Goal: Information Seeking & Learning: Learn about a topic

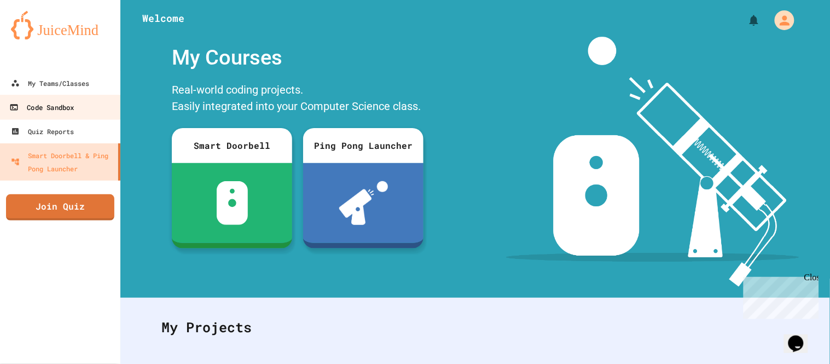
click at [72, 113] on div "Code Sandbox" at bounding box center [41, 108] width 65 height 14
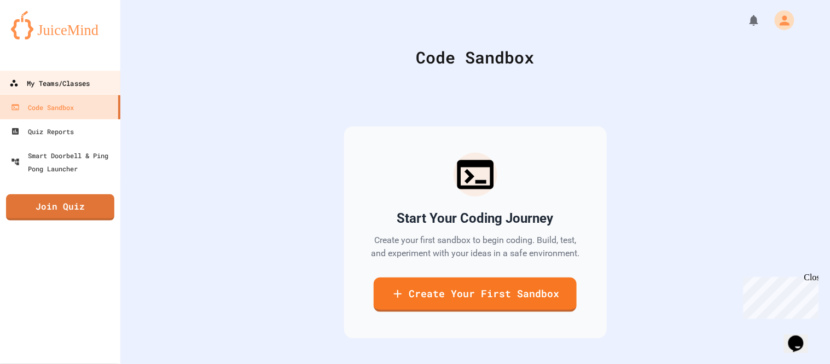
click at [97, 72] on link "My Teams/Classes" at bounding box center [60, 83] width 124 height 25
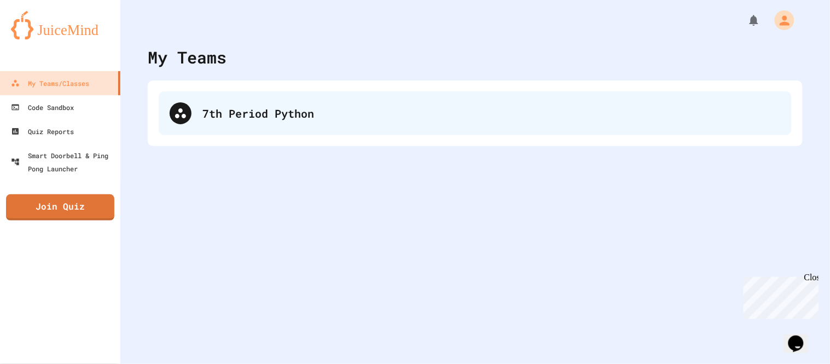
click at [199, 109] on div "7th Period Python" at bounding box center [475, 113] width 633 height 44
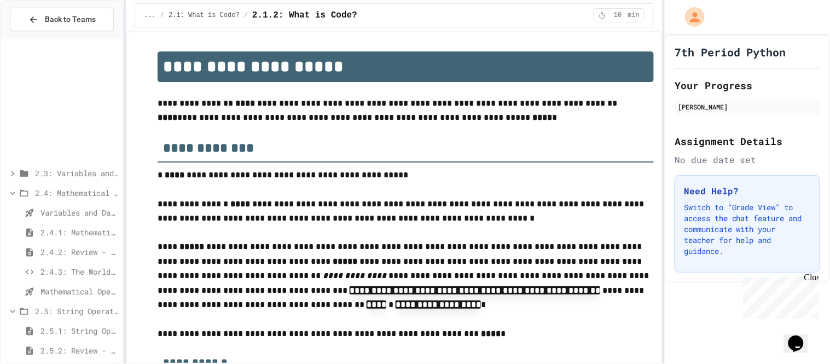
scroll to position [145, 0]
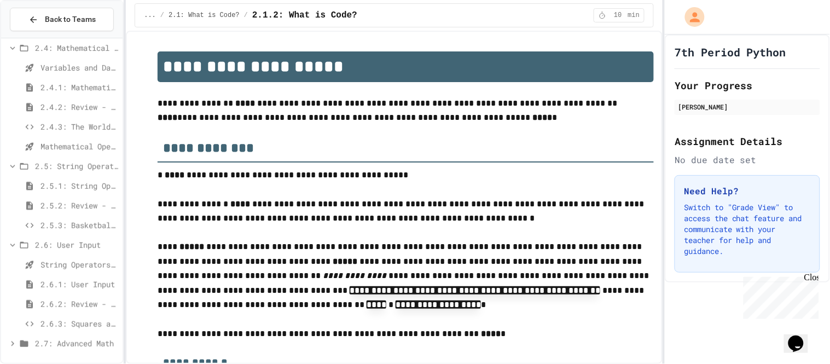
click at [89, 344] on span "2.7: Advanced Math" at bounding box center [76, 343] width 83 height 11
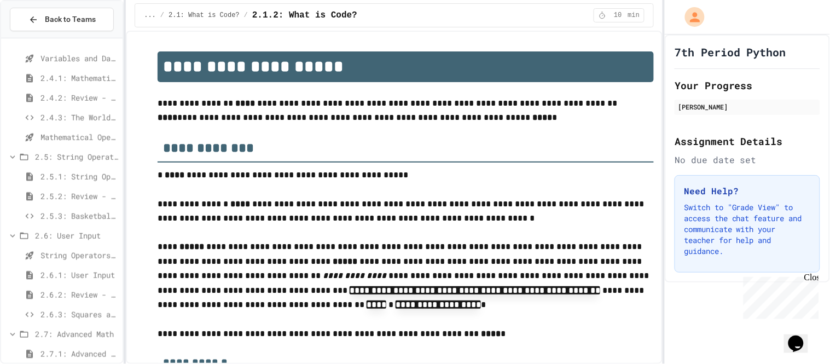
click at [81, 349] on span "2.7.1: Advanced Math" at bounding box center [79, 353] width 78 height 11
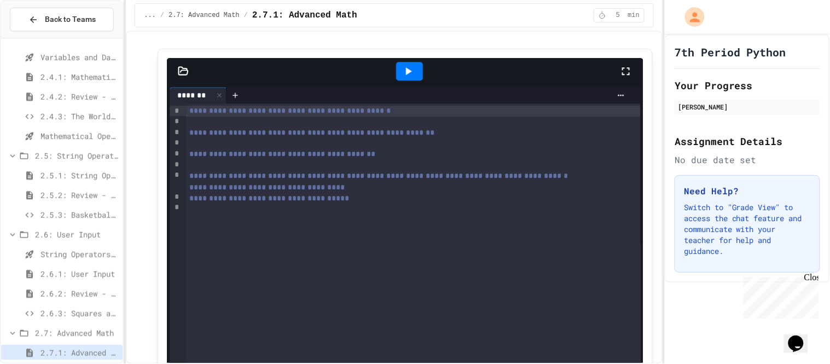
scroll to position [862, 0]
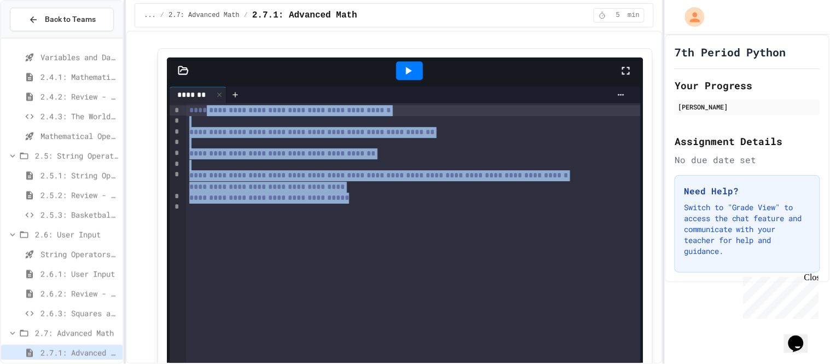
drag, startPoint x: 404, startPoint y: 236, endPoint x: 206, endPoint y: 112, distance: 233.4
click at [206, 112] on div "**********" at bounding box center [413, 289] width 455 height 372
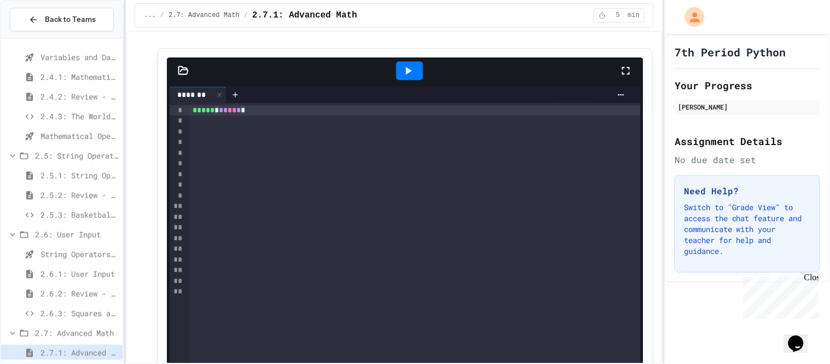
click at [409, 68] on icon at bounding box center [408, 70] width 13 height 13
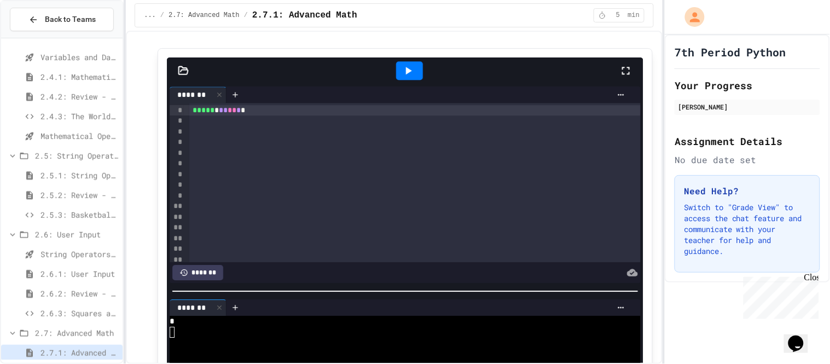
click at [409, 68] on icon at bounding box center [408, 70] width 13 height 13
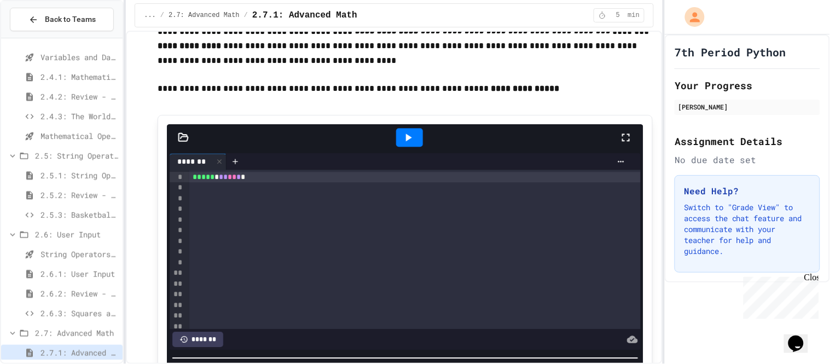
scroll to position [794, 0]
